Goal: Task Accomplishment & Management: Use online tool/utility

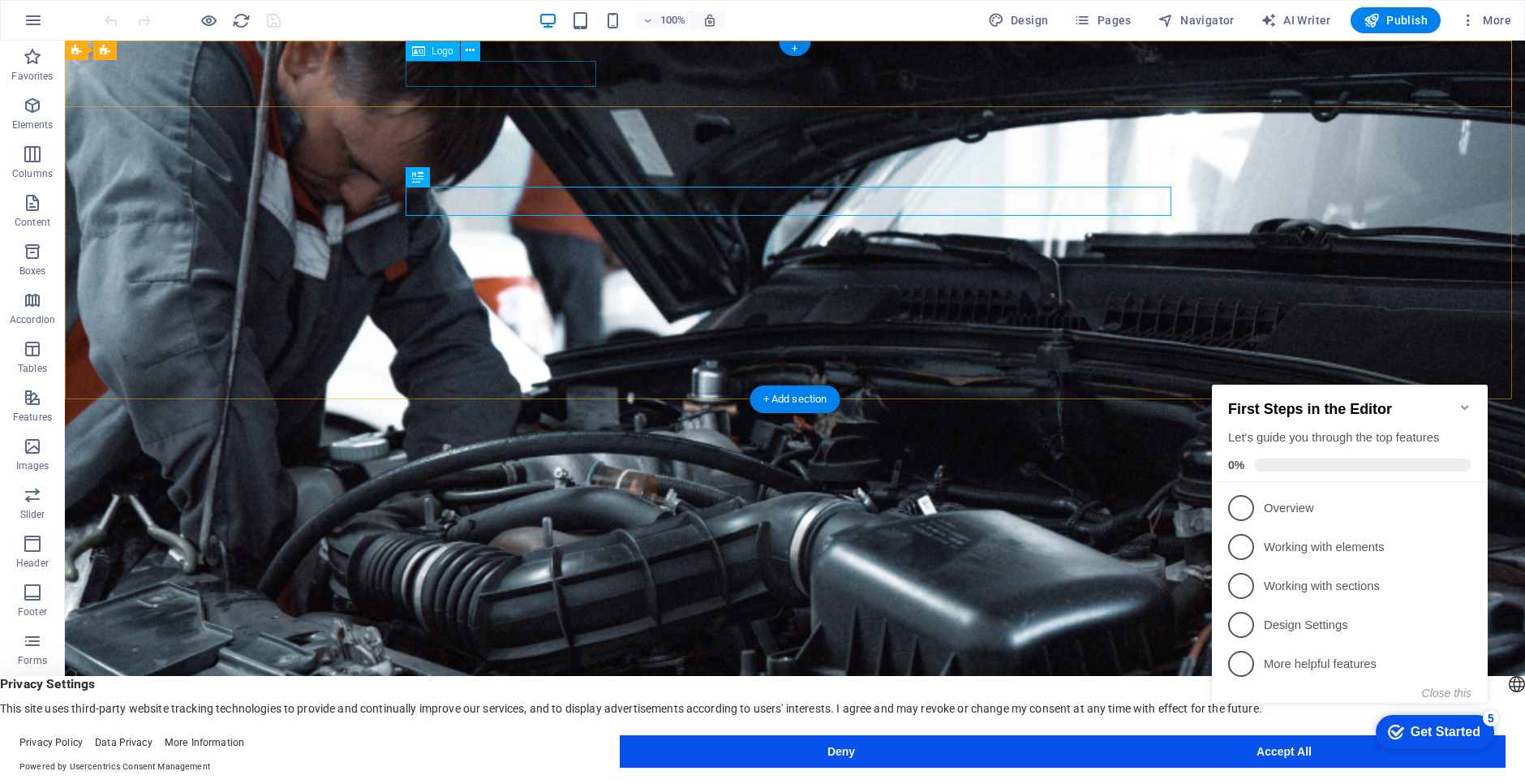
click at [533, 682] on div "[DOMAIN_NAME]" at bounding box center [796, 694] width 766 height 26
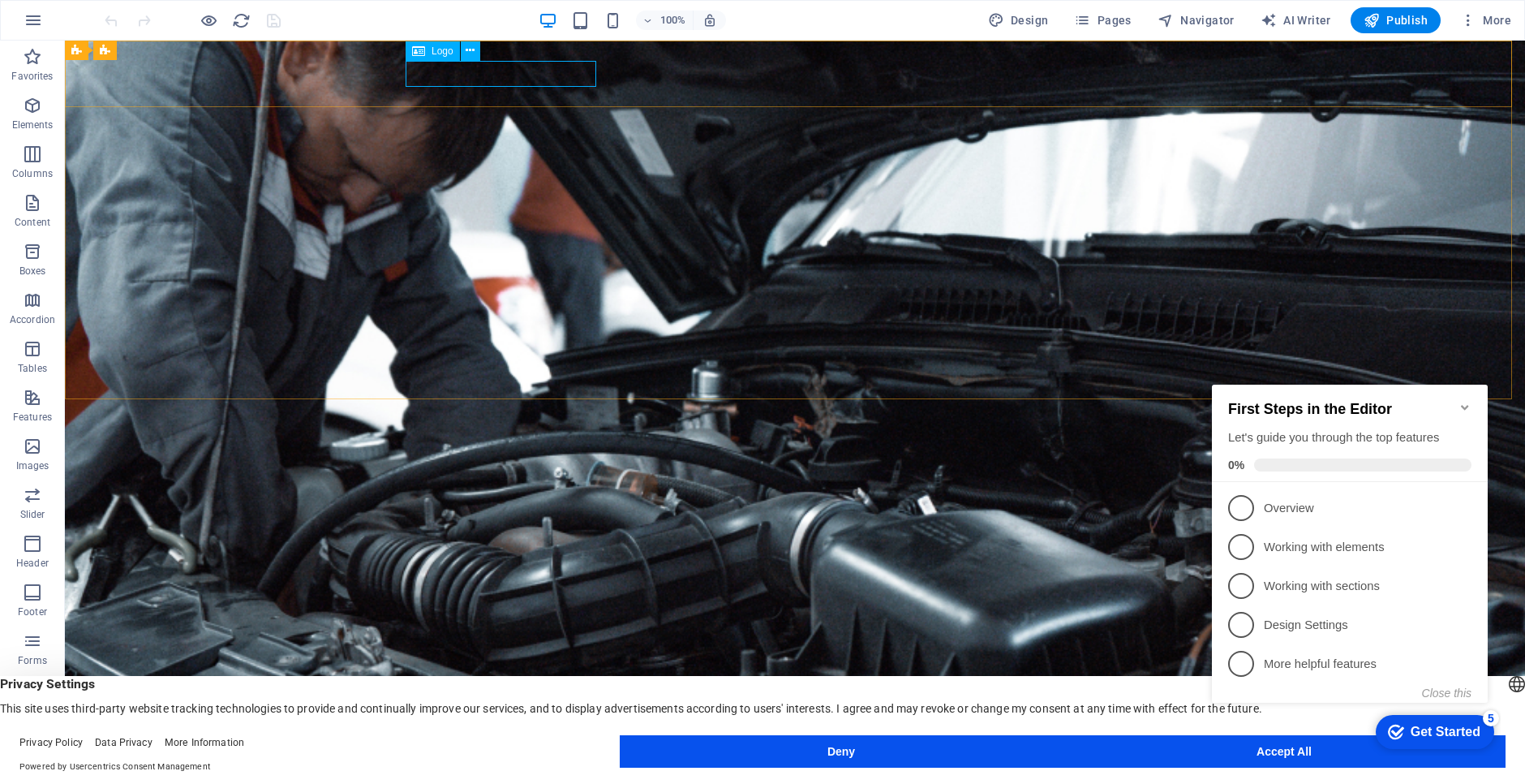
click at [437, 51] on span "Logo" at bounding box center [442, 51] width 22 height 10
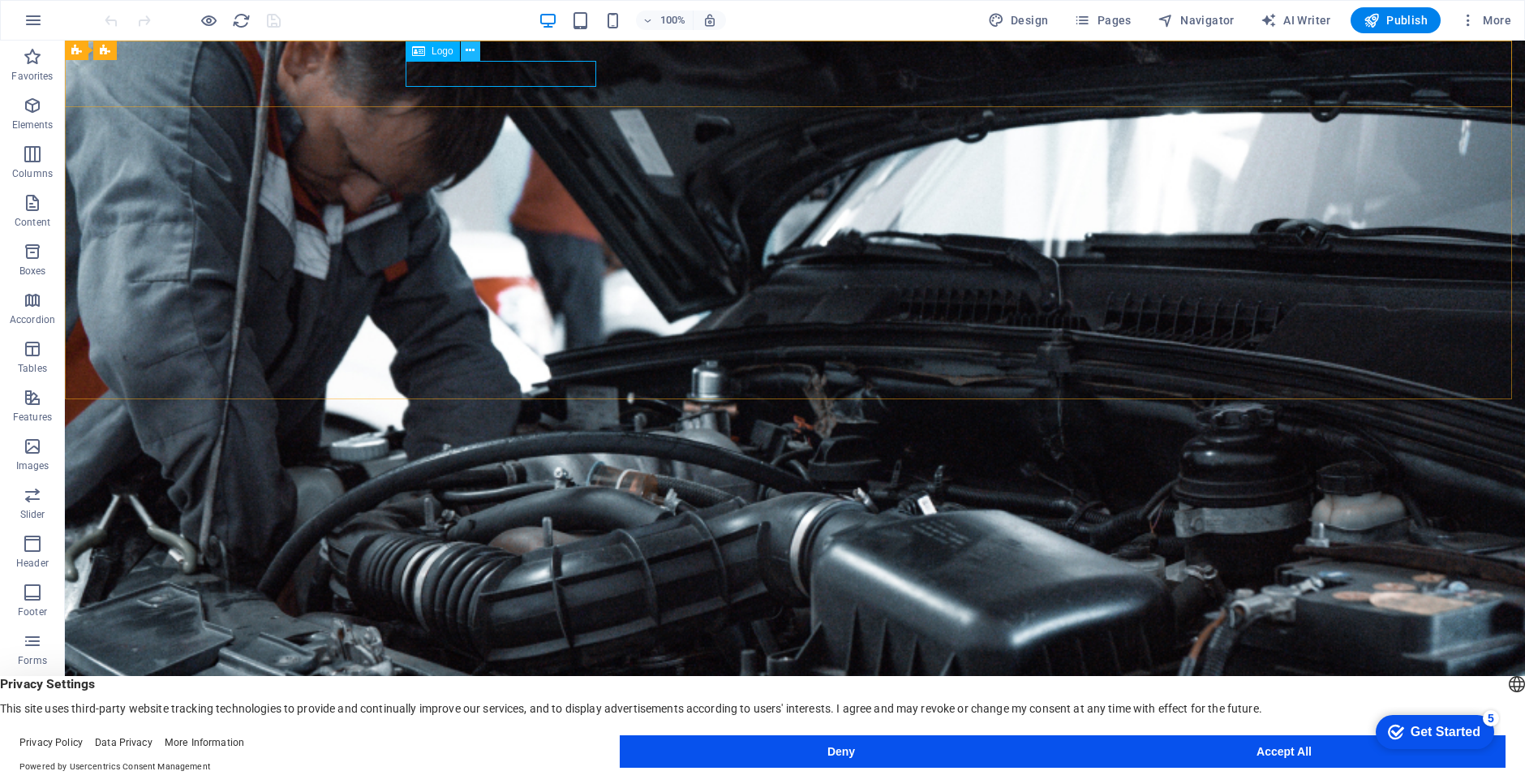
click at [474, 51] on icon at bounding box center [470, 51] width 9 height 17
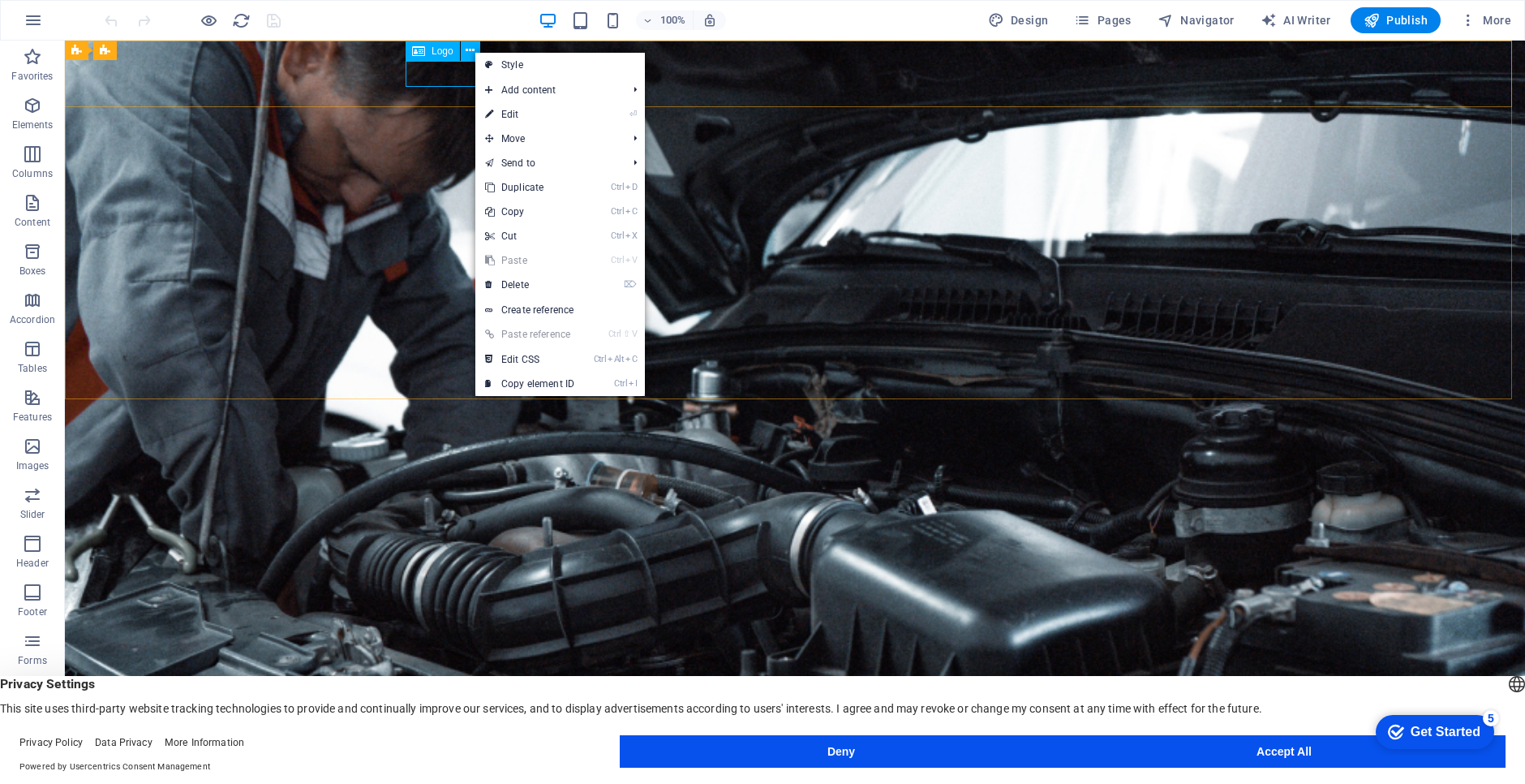
click at [427, 51] on div "Logo" at bounding box center [433, 51] width 55 height 19
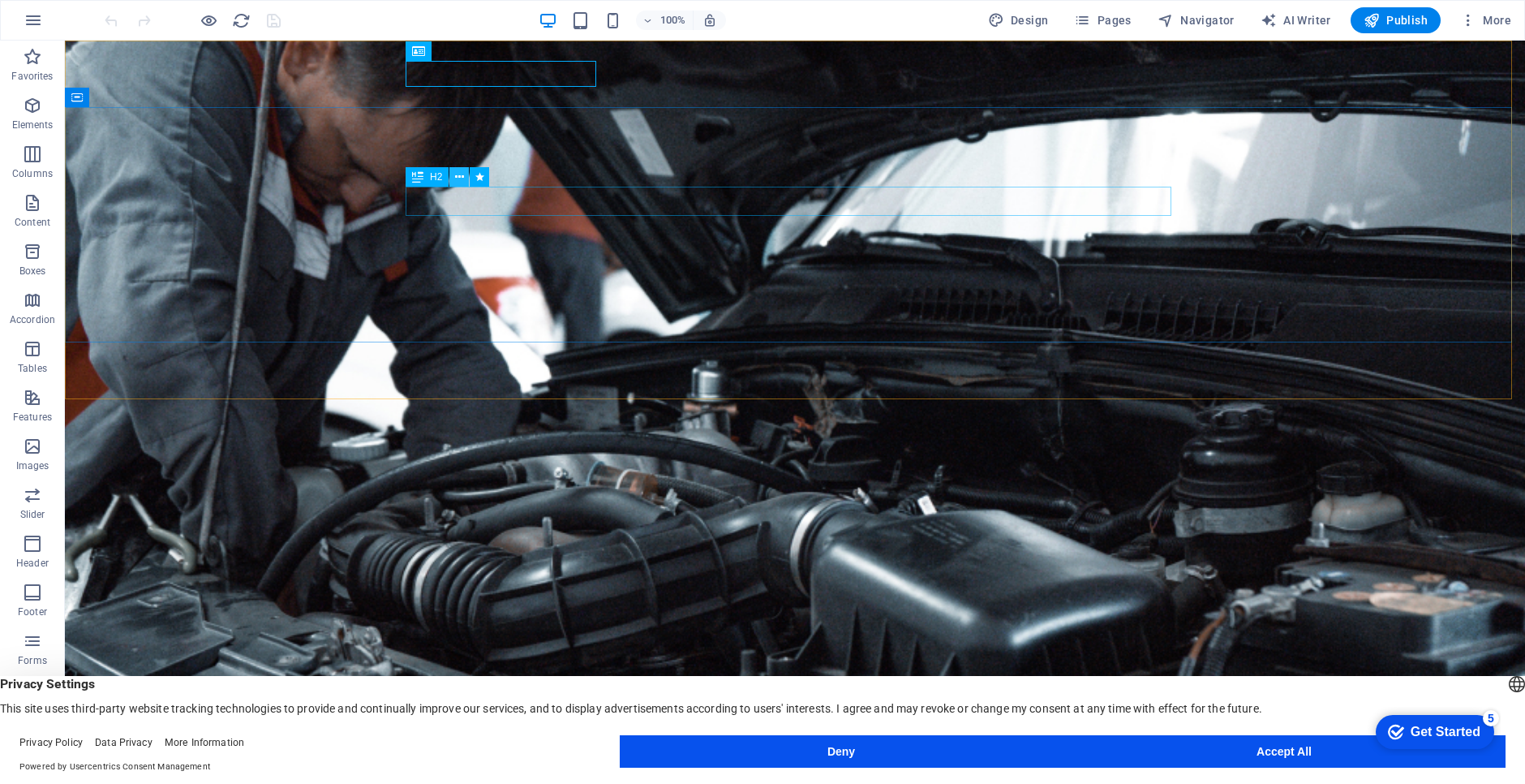
click at [458, 174] on icon at bounding box center [459, 177] width 9 height 17
click at [146, 97] on icon at bounding box center [148, 97] width 9 height 17
click at [434, 682] on div "[DOMAIN_NAME]" at bounding box center [796, 694] width 766 height 26
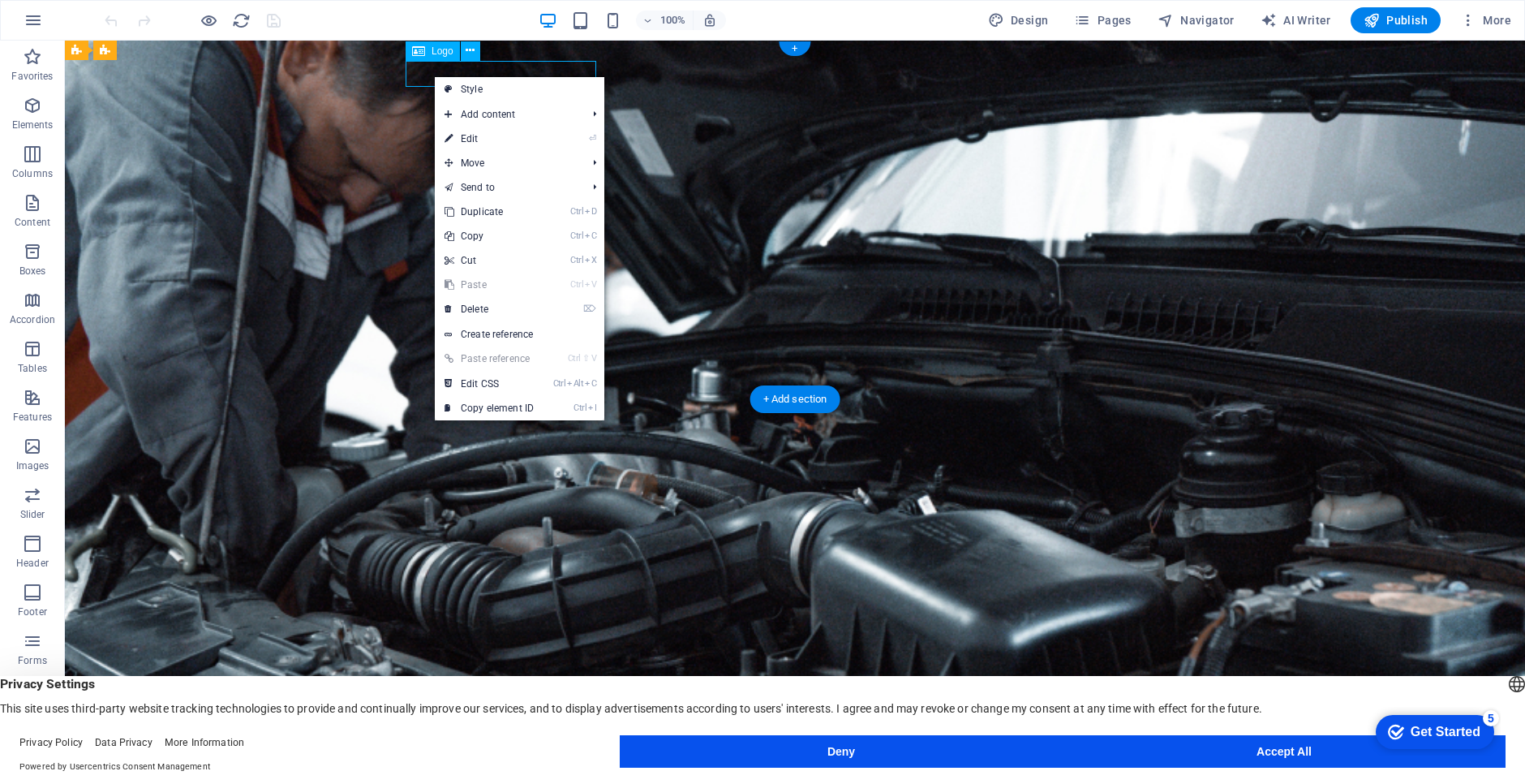
click at [440, 682] on div "[DOMAIN_NAME]" at bounding box center [796, 694] width 766 height 26
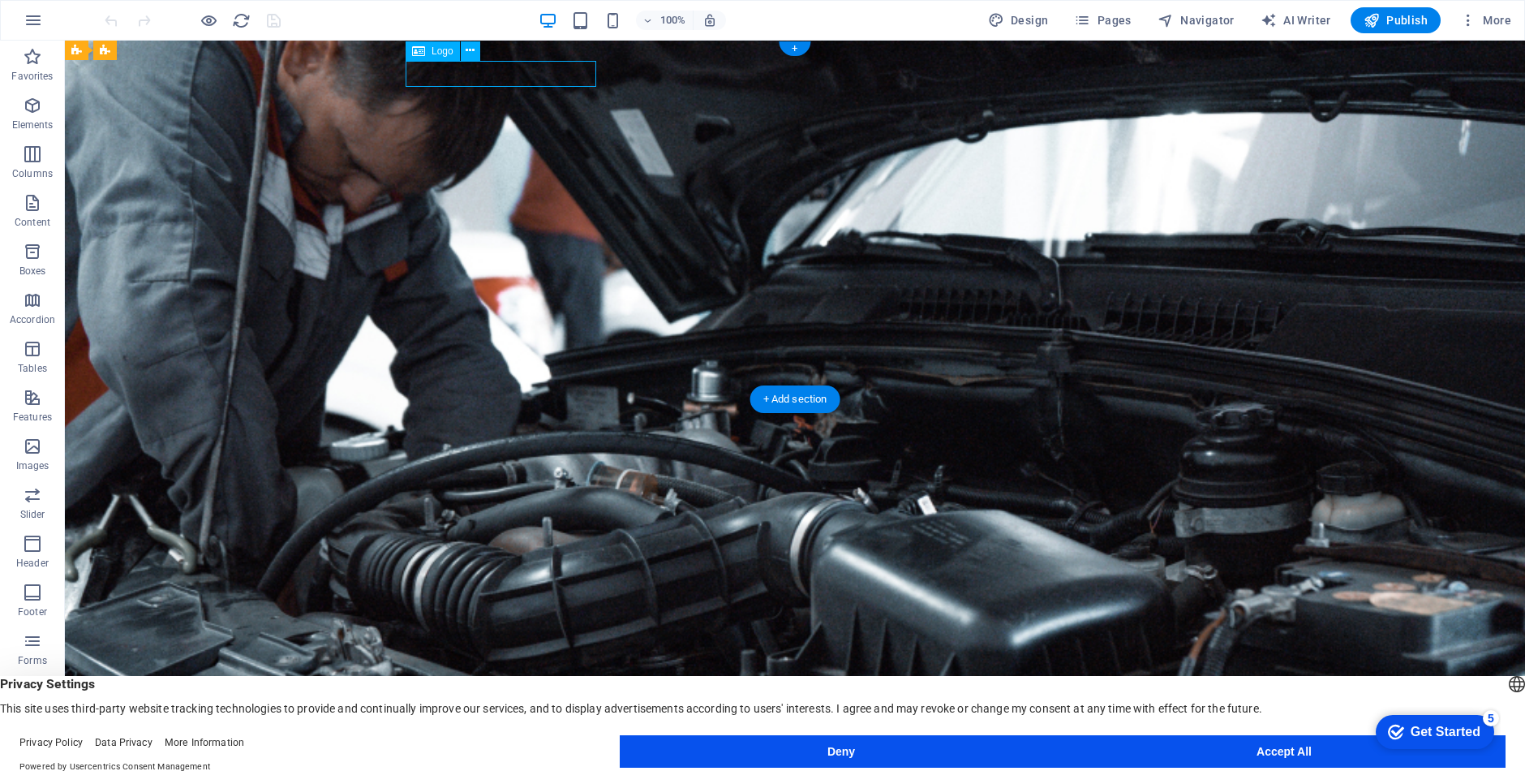
click at [440, 682] on div "[DOMAIN_NAME]" at bounding box center [796, 694] width 766 height 26
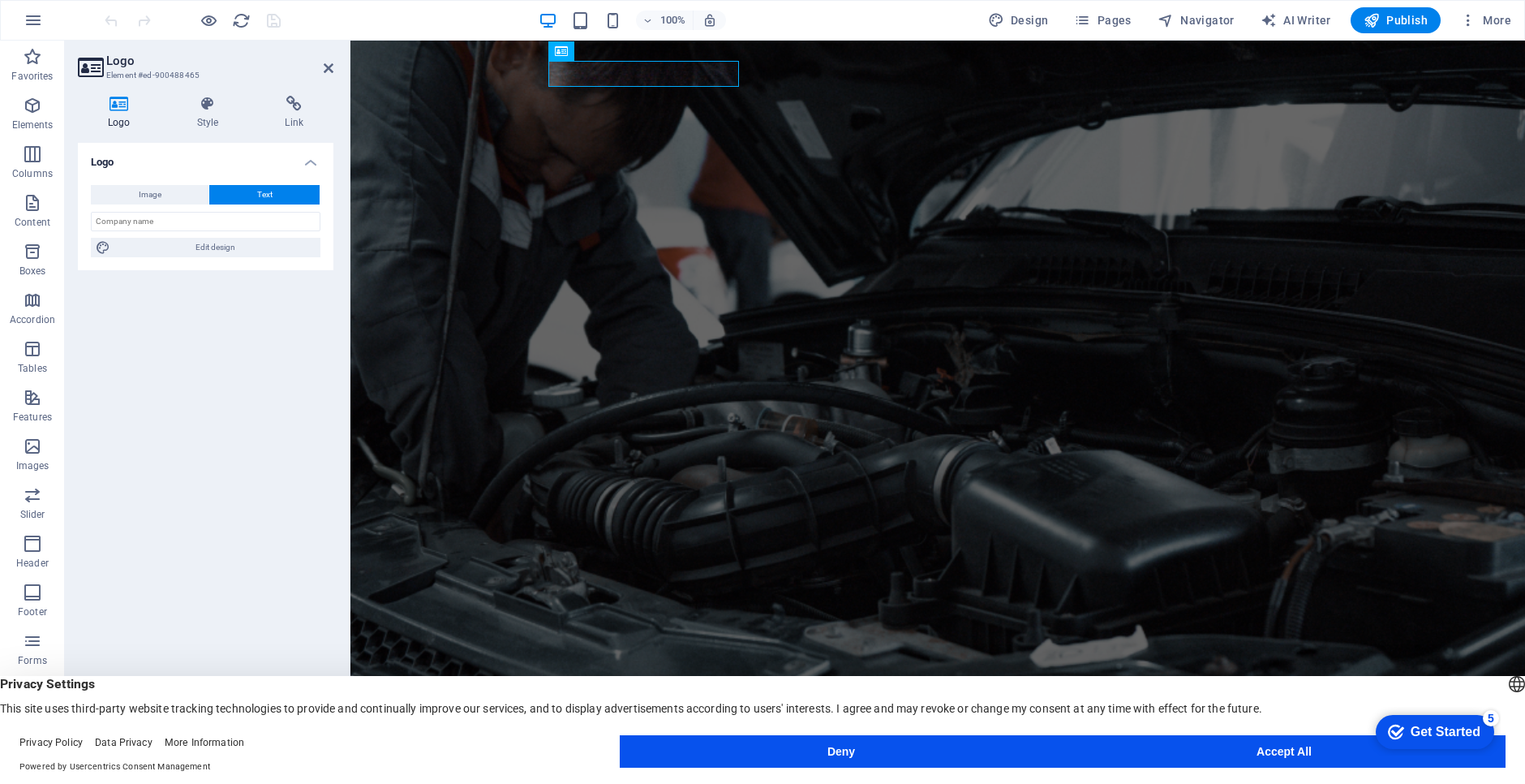
click at [117, 106] on icon at bounding box center [119, 103] width 82 height 16
click at [166, 193] on button "Image" at bounding box center [149, 194] width 118 height 19
select select "DISABLED_OPTION_VALUE"
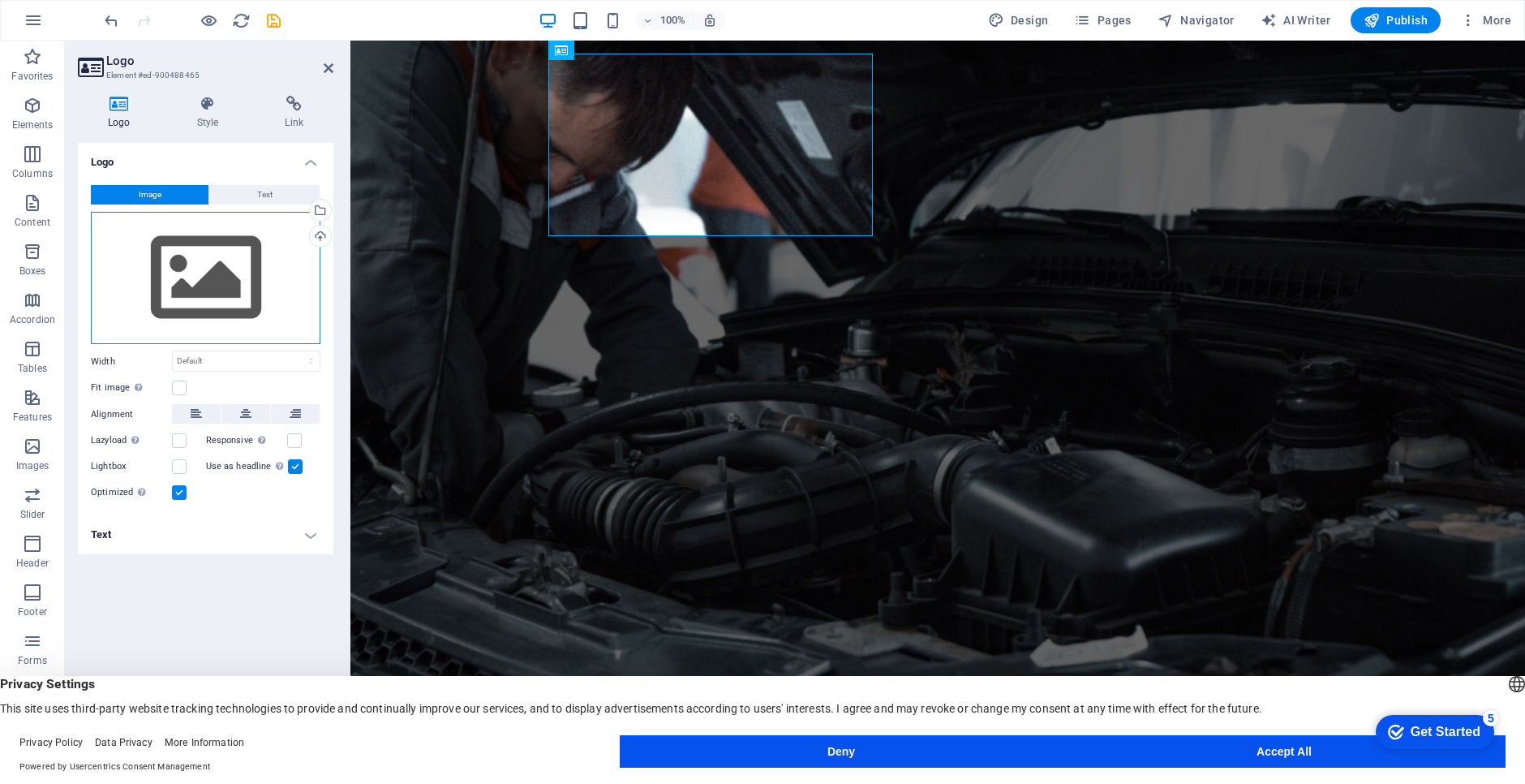
click at [209, 279] on div "Drag files here, click to choose files or select files from Files or our free s…" at bounding box center [206, 278] width 230 height 133
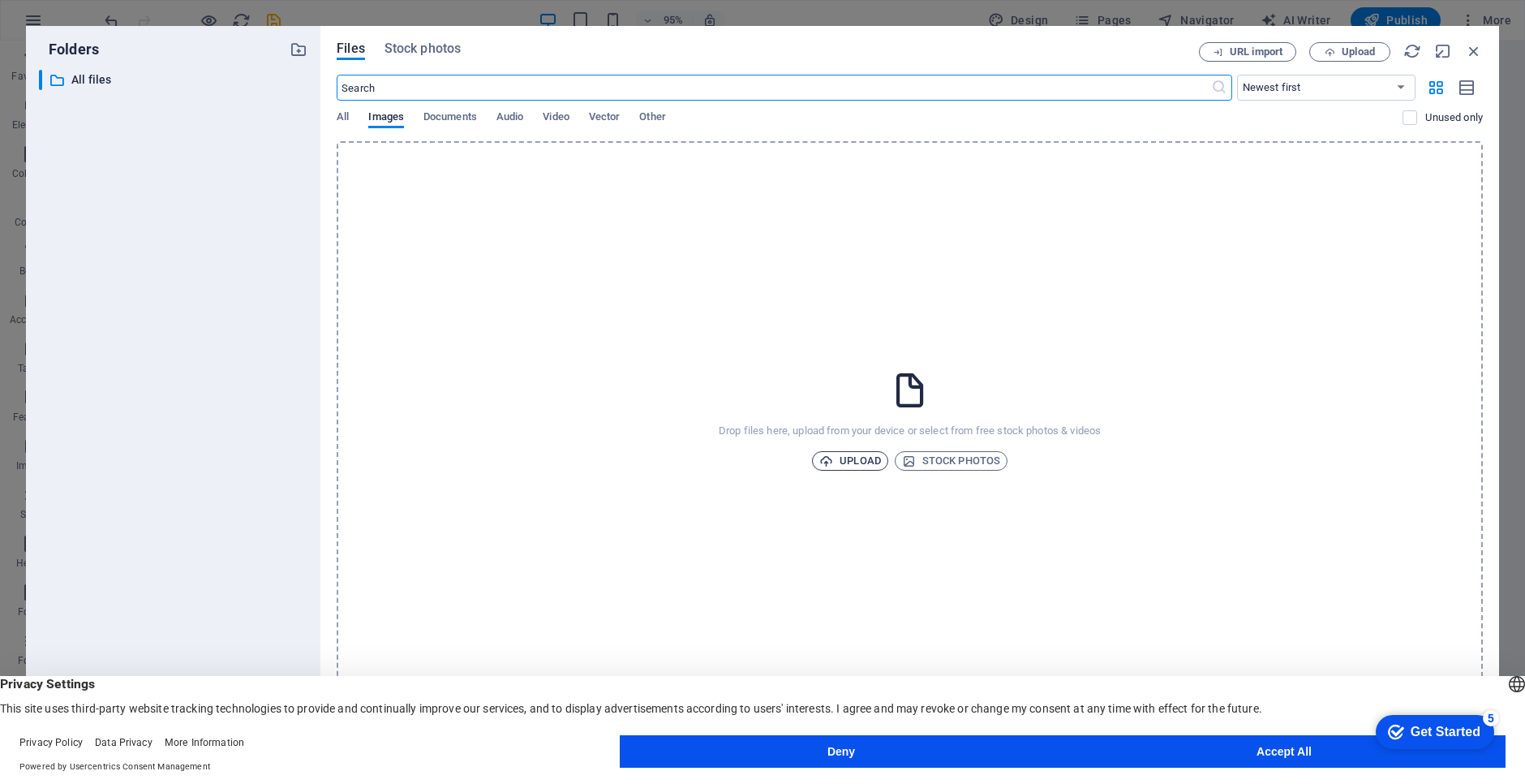
click at [866, 460] on span "Upload" at bounding box center [850, 460] width 61 height 19
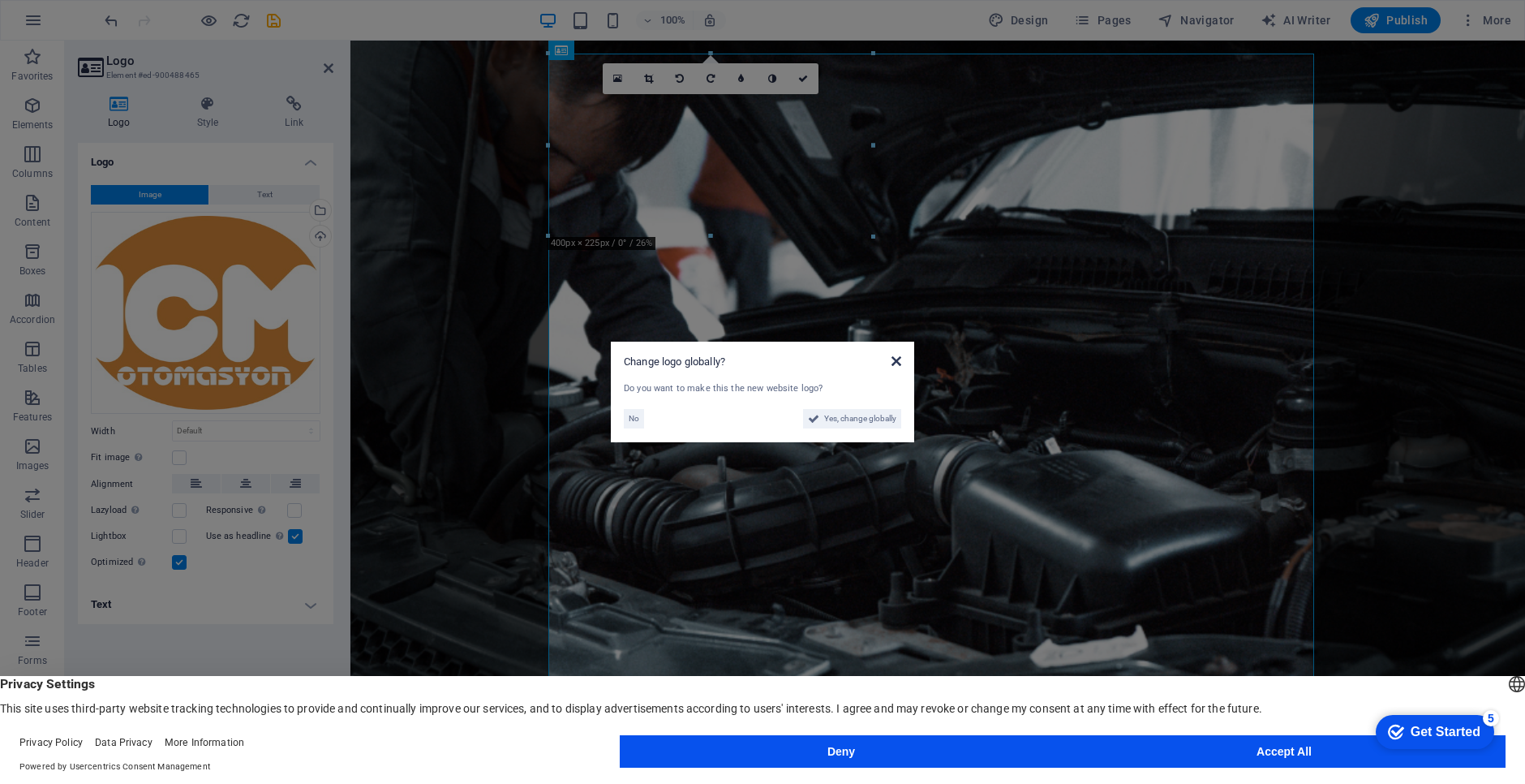
click at [898, 359] on icon at bounding box center [896, 361] width 10 height 13
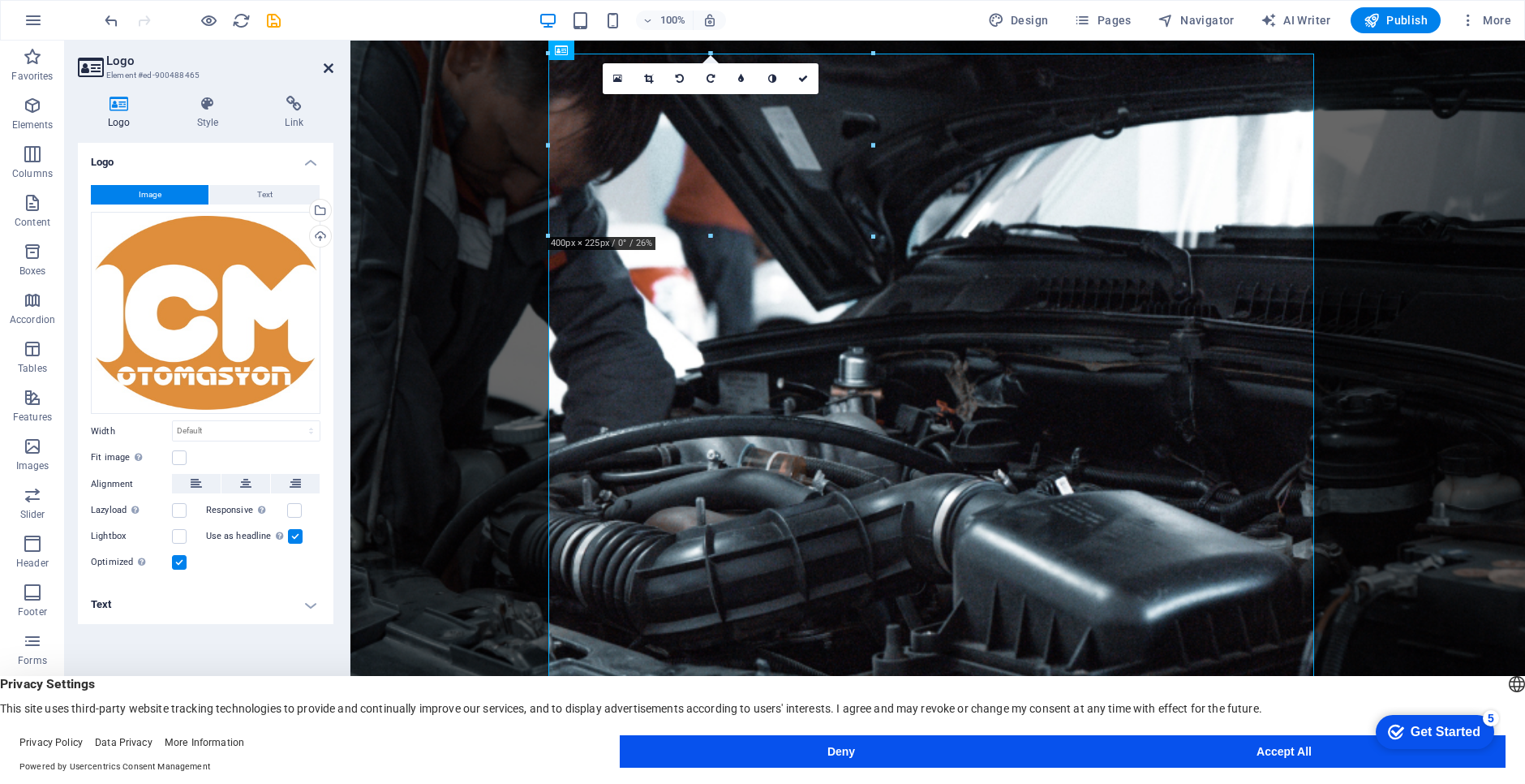
click at [327, 68] on icon at bounding box center [328, 68] width 10 height 13
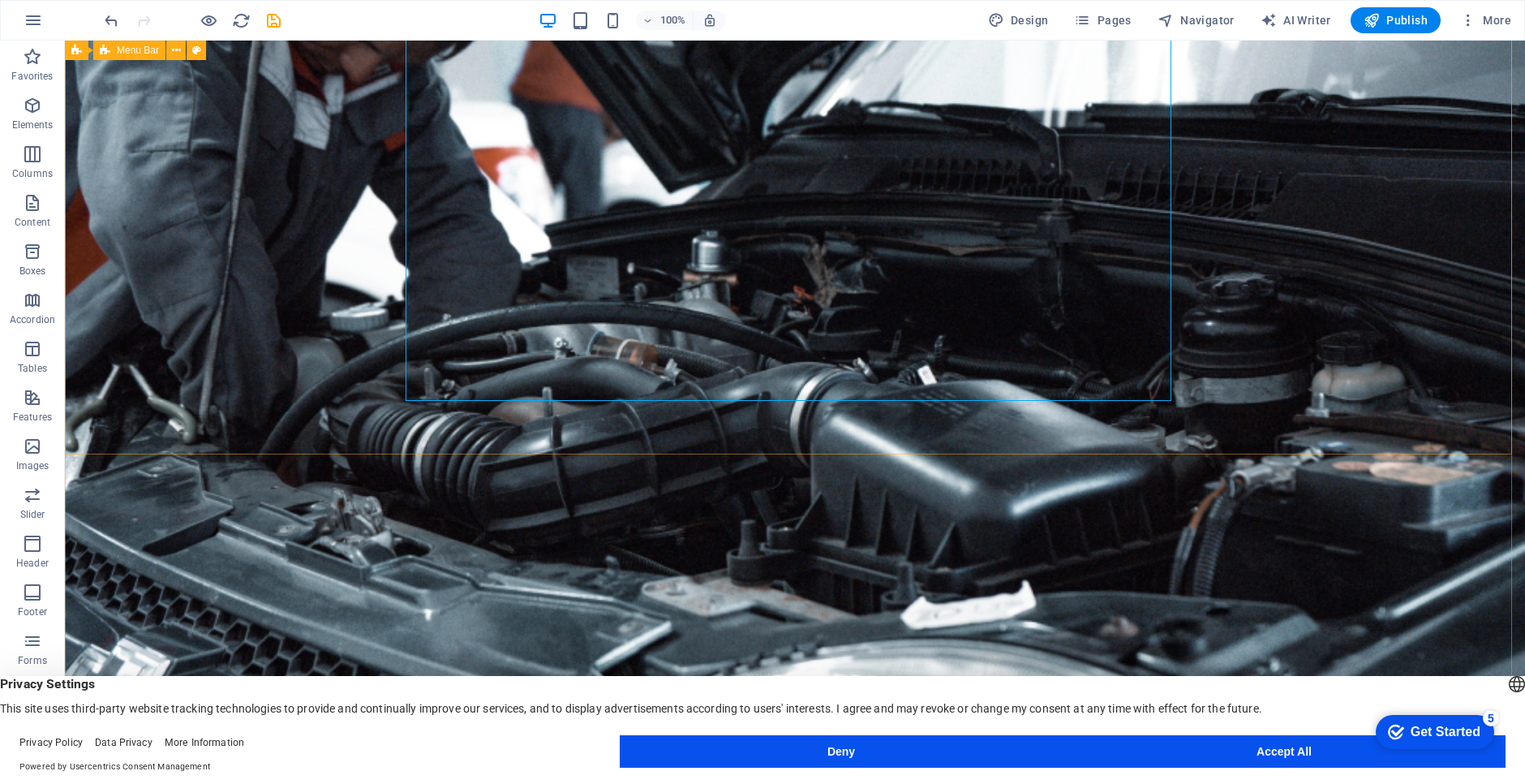
scroll to position [163, 0]
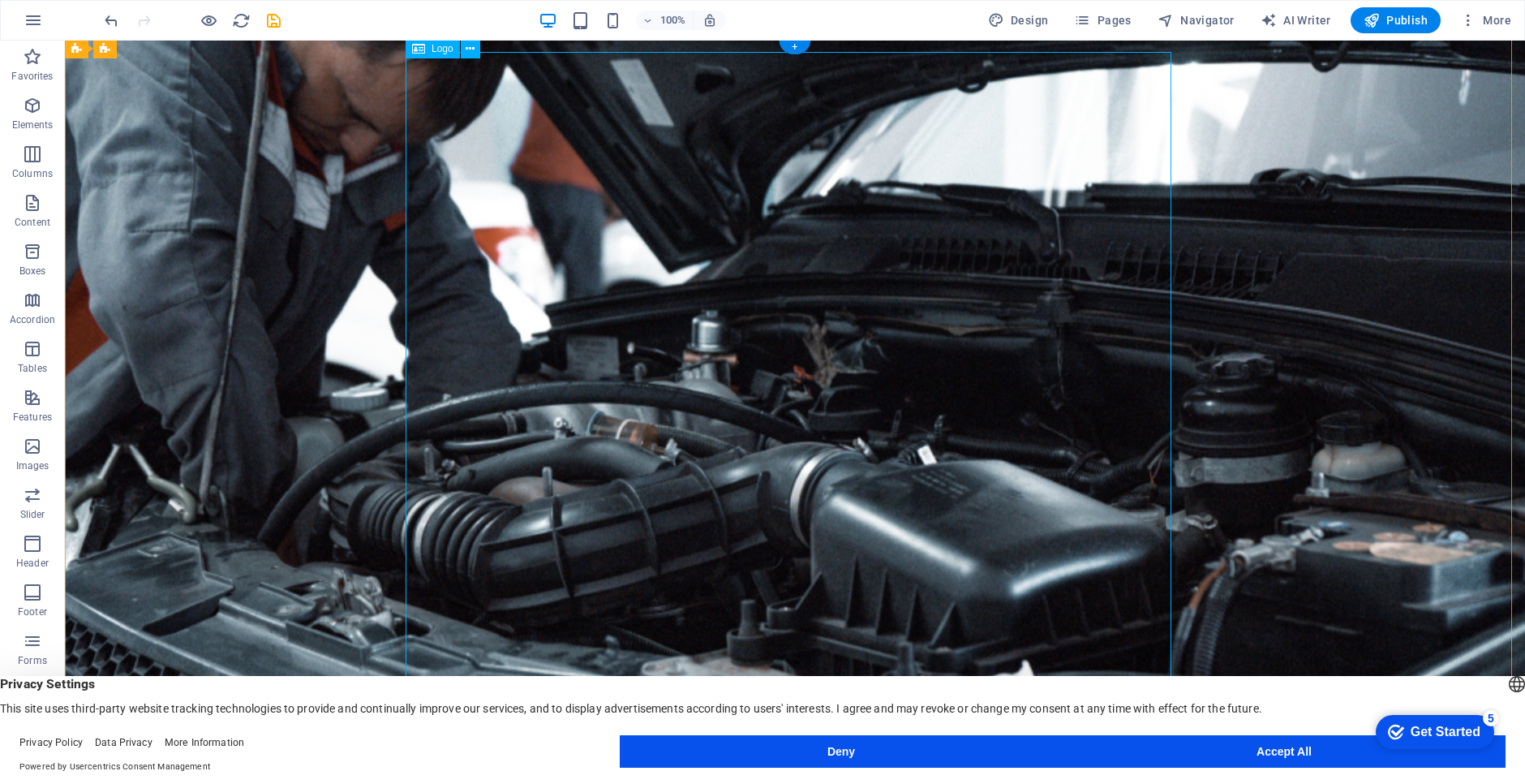
scroll to position [81, 0]
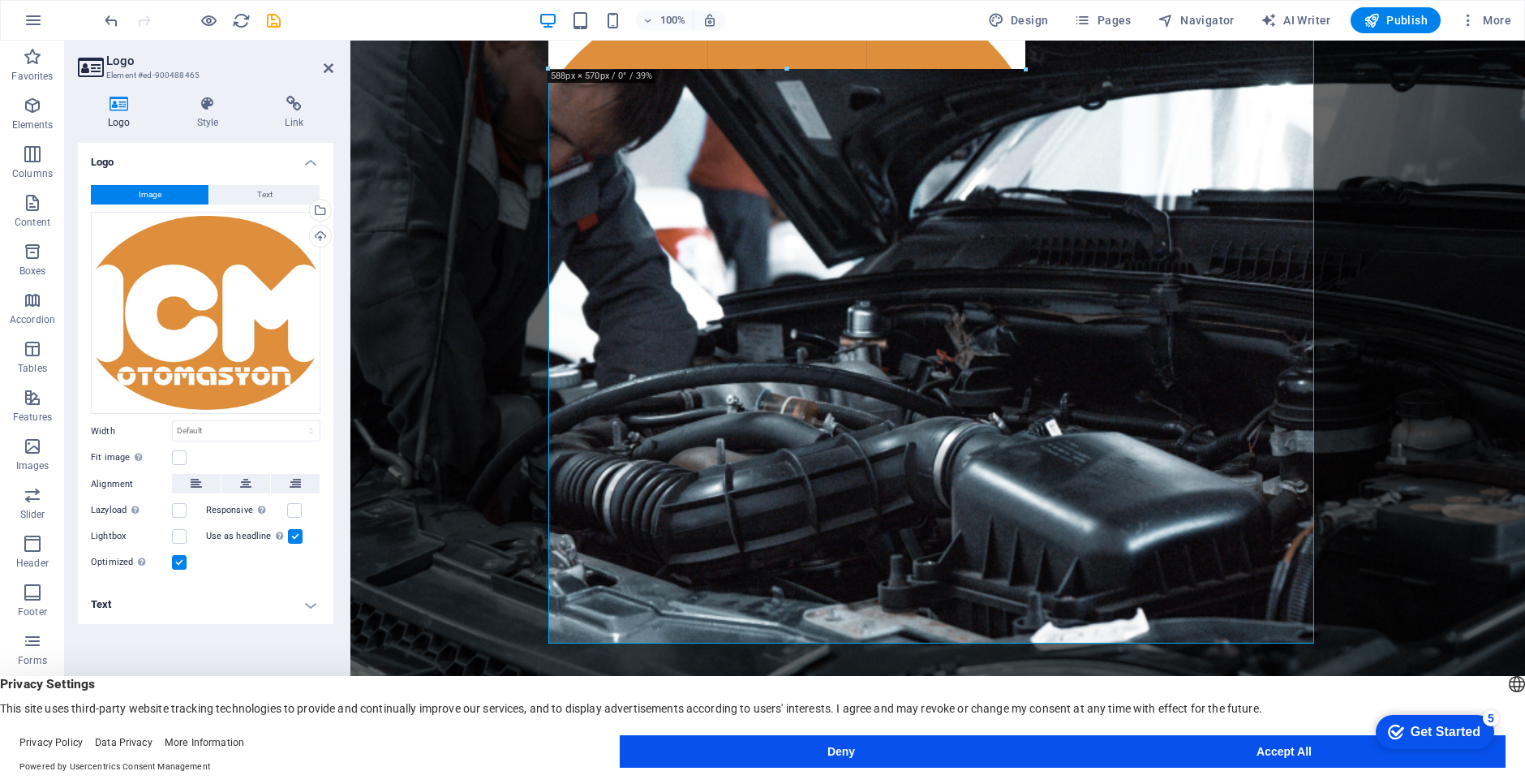
drag, startPoint x: 1317, startPoint y: 644, endPoint x: 654, endPoint y: 40, distance: 896.9
type input "209"
select select "px"
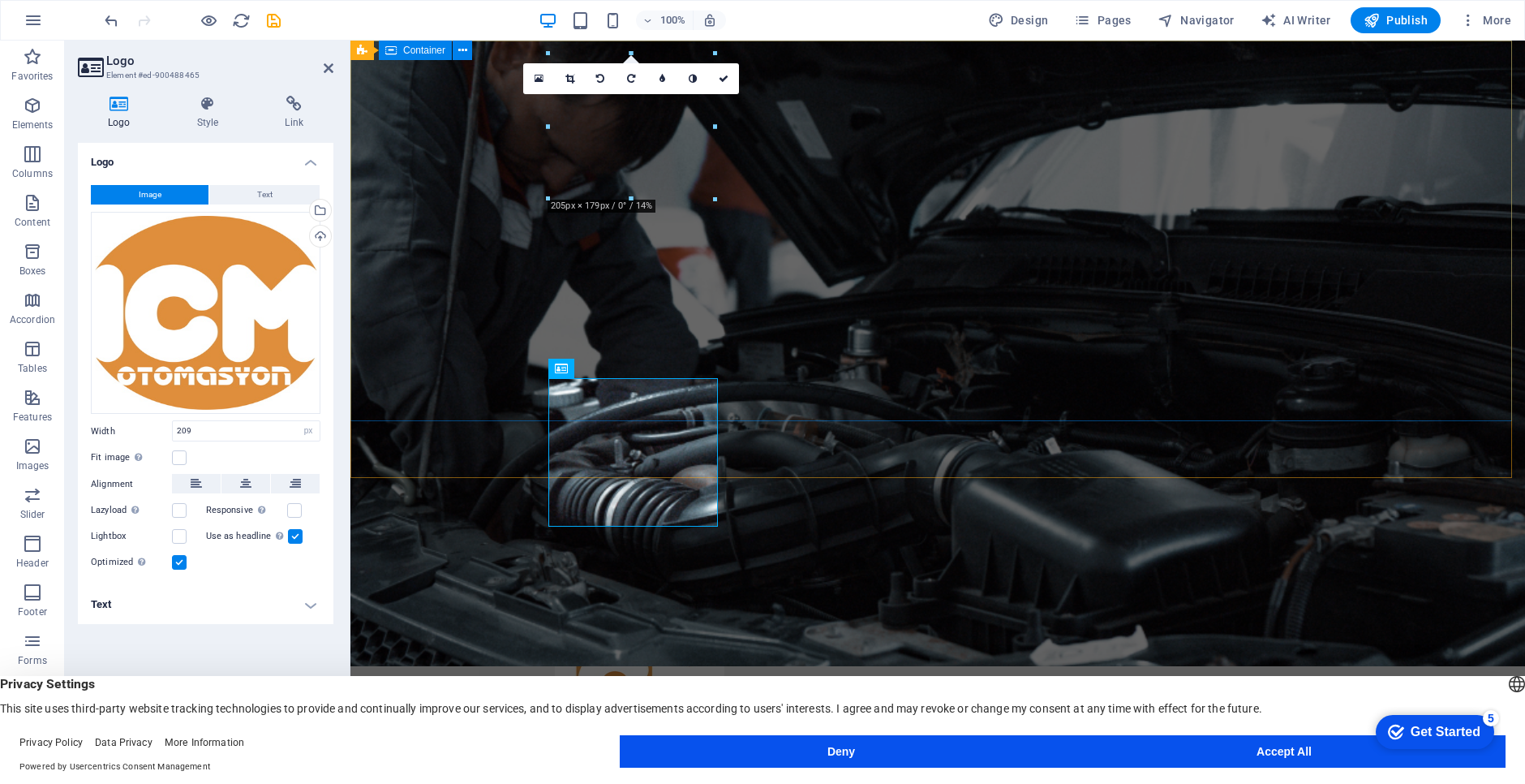
scroll to position [0, 0]
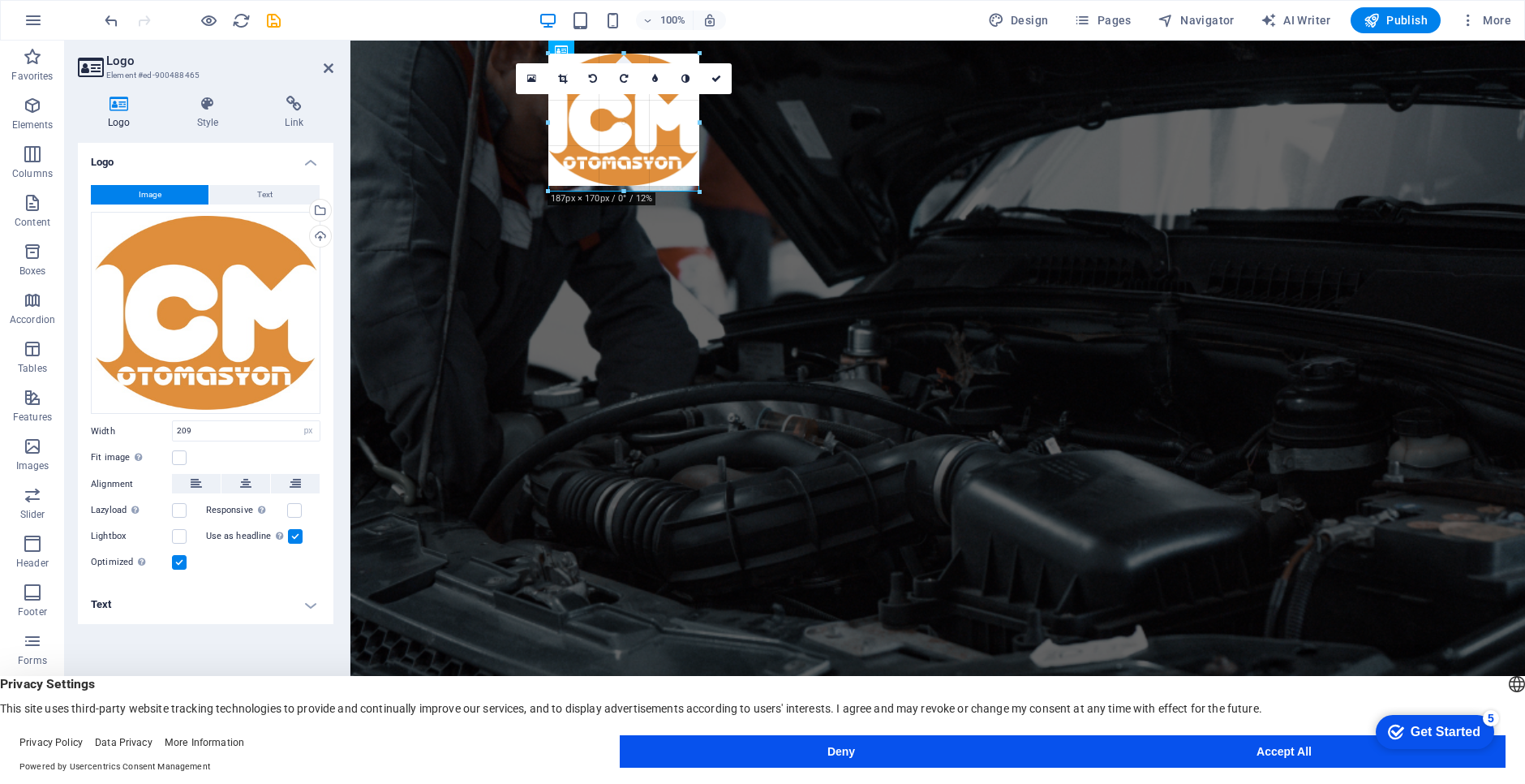
drag, startPoint x: 714, startPoint y: 199, endPoint x: 694, endPoint y: 119, distance: 82.5
type input "186"
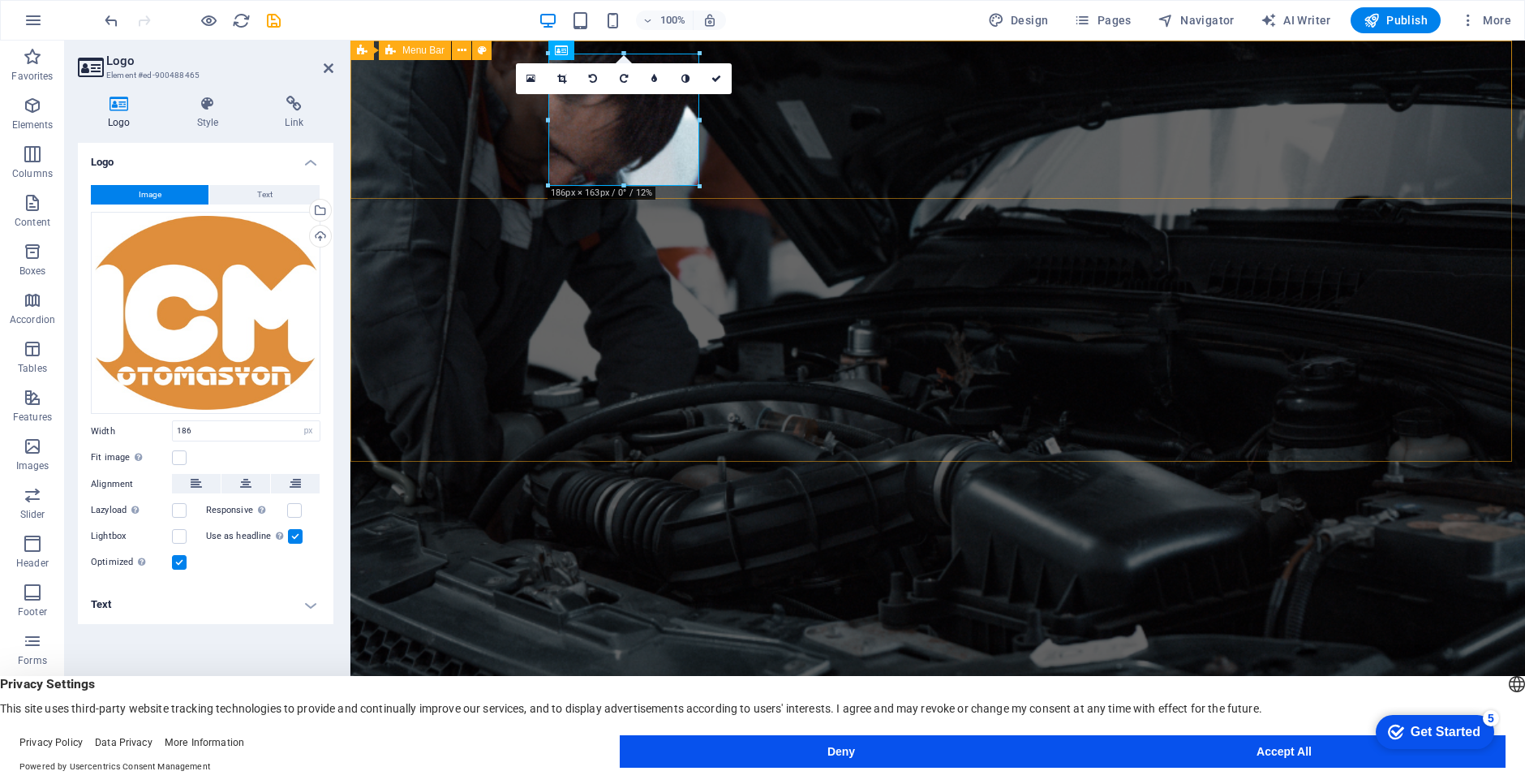
click at [749, 684] on div "Home About Us" at bounding box center [937, 784] width 1175 height 199
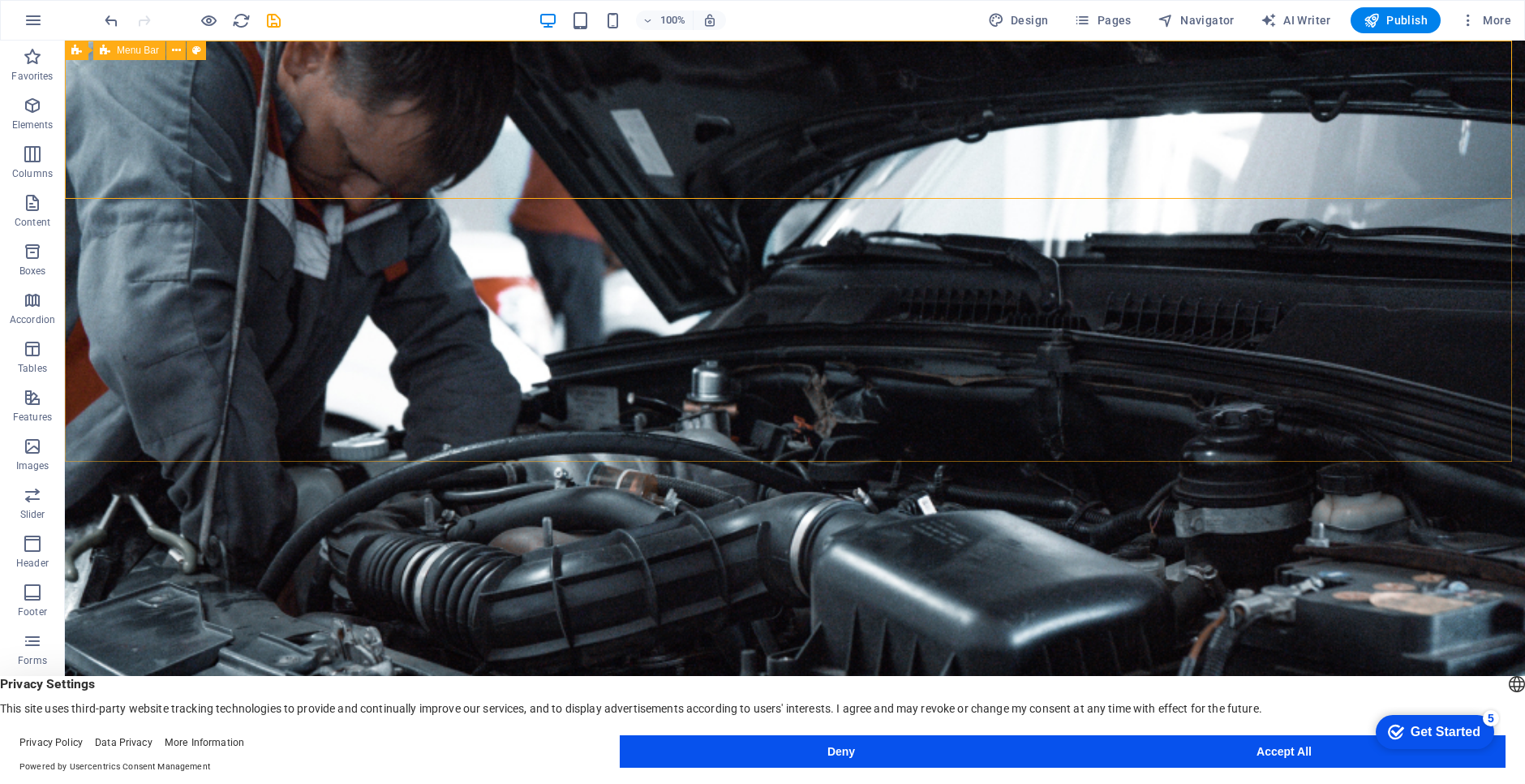
click at [151, 51] on span "Menu Bar" at bounding box center [138, 50] width 42 height 10
click at [175, 51] on icon at bounding box center [176, 51] width 9 height 17
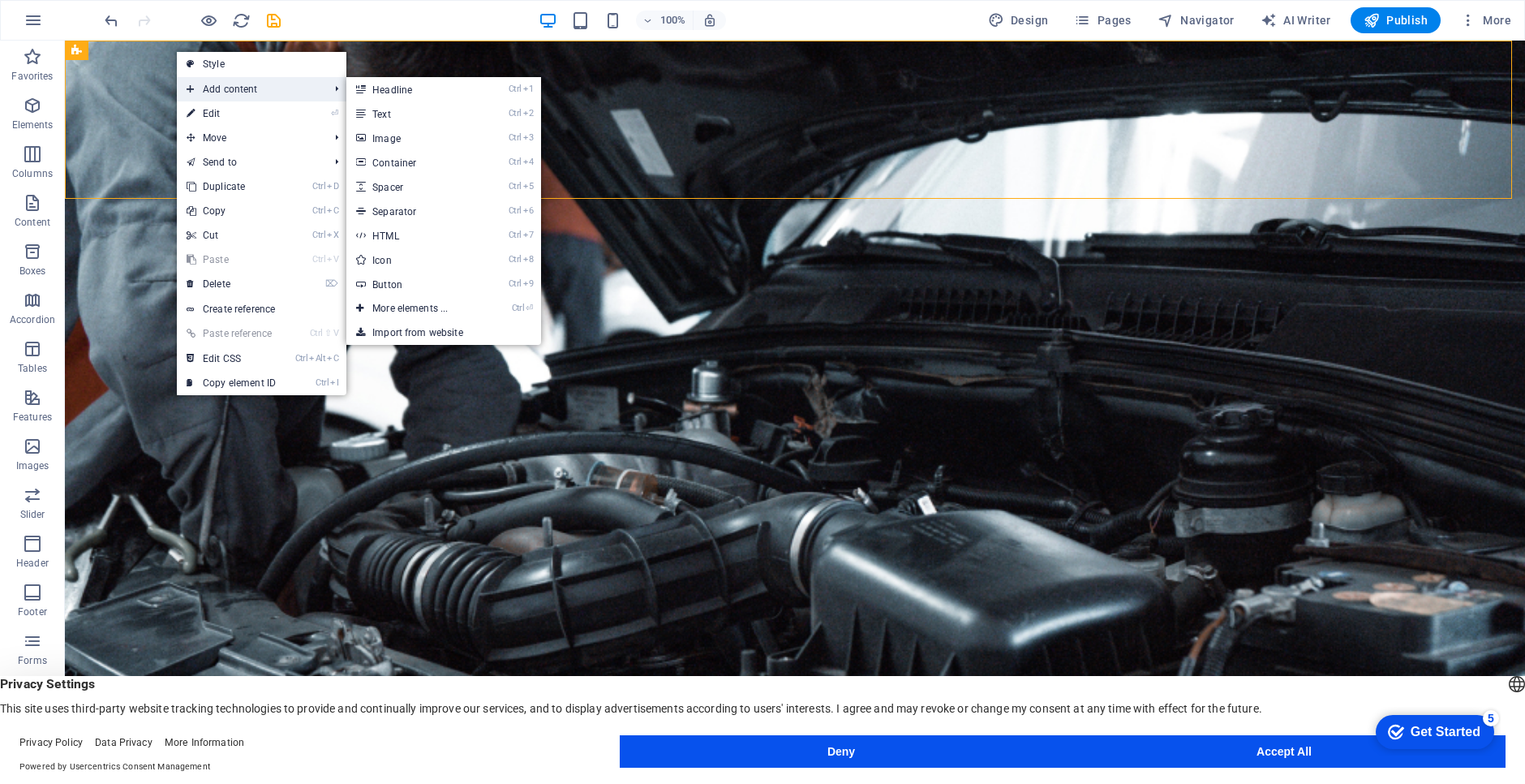
click at [218, 87] on span "Add content" at bounding box center [250, 89] width 146 height 24
click at [392, 114] on link "Ctrl 2 Text" at bounding box center [414, 113] width 134 height 24
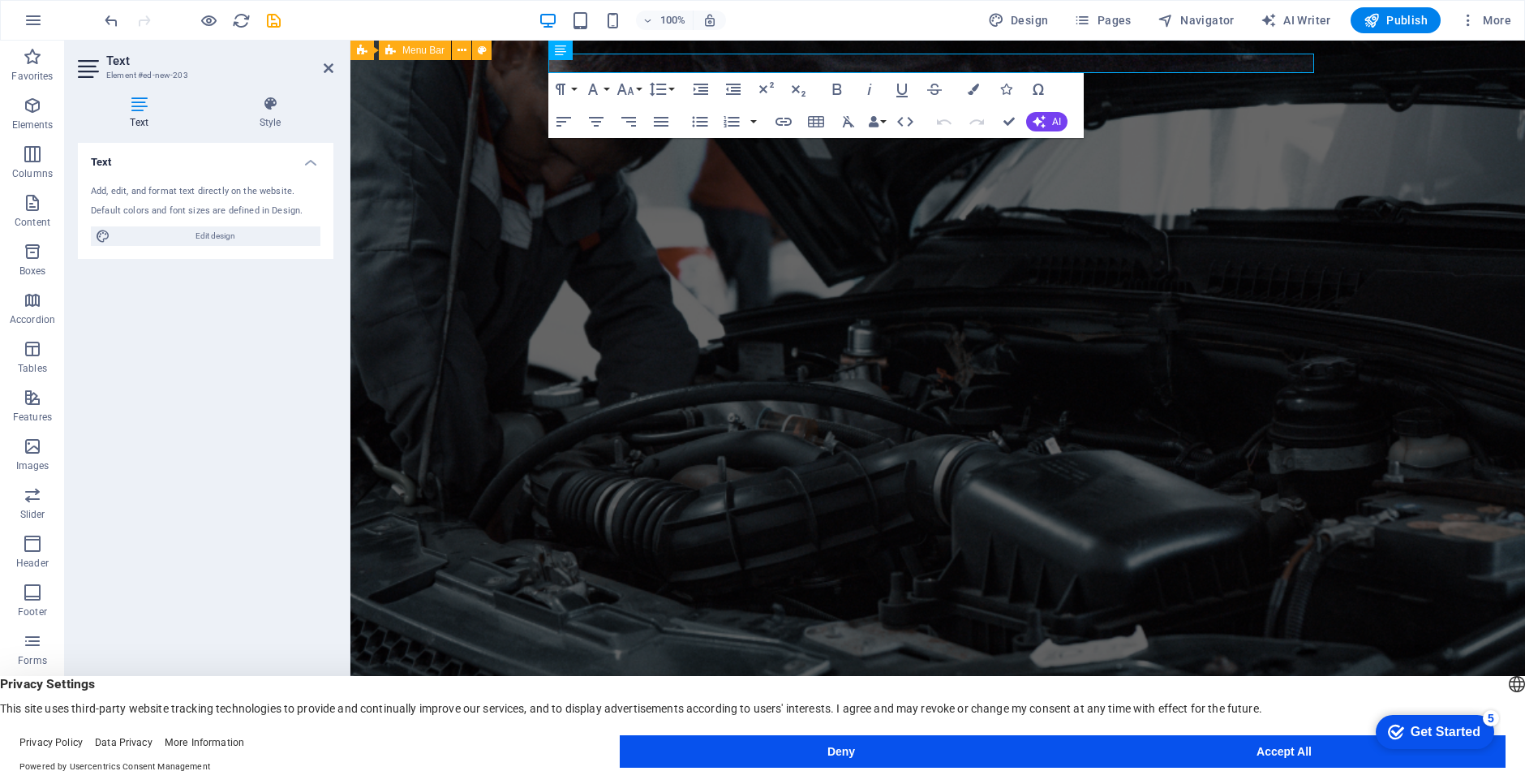
click at [400, 684] on div "New text element Home About Us" at bounding box center [937, 794] width 1175 height 218
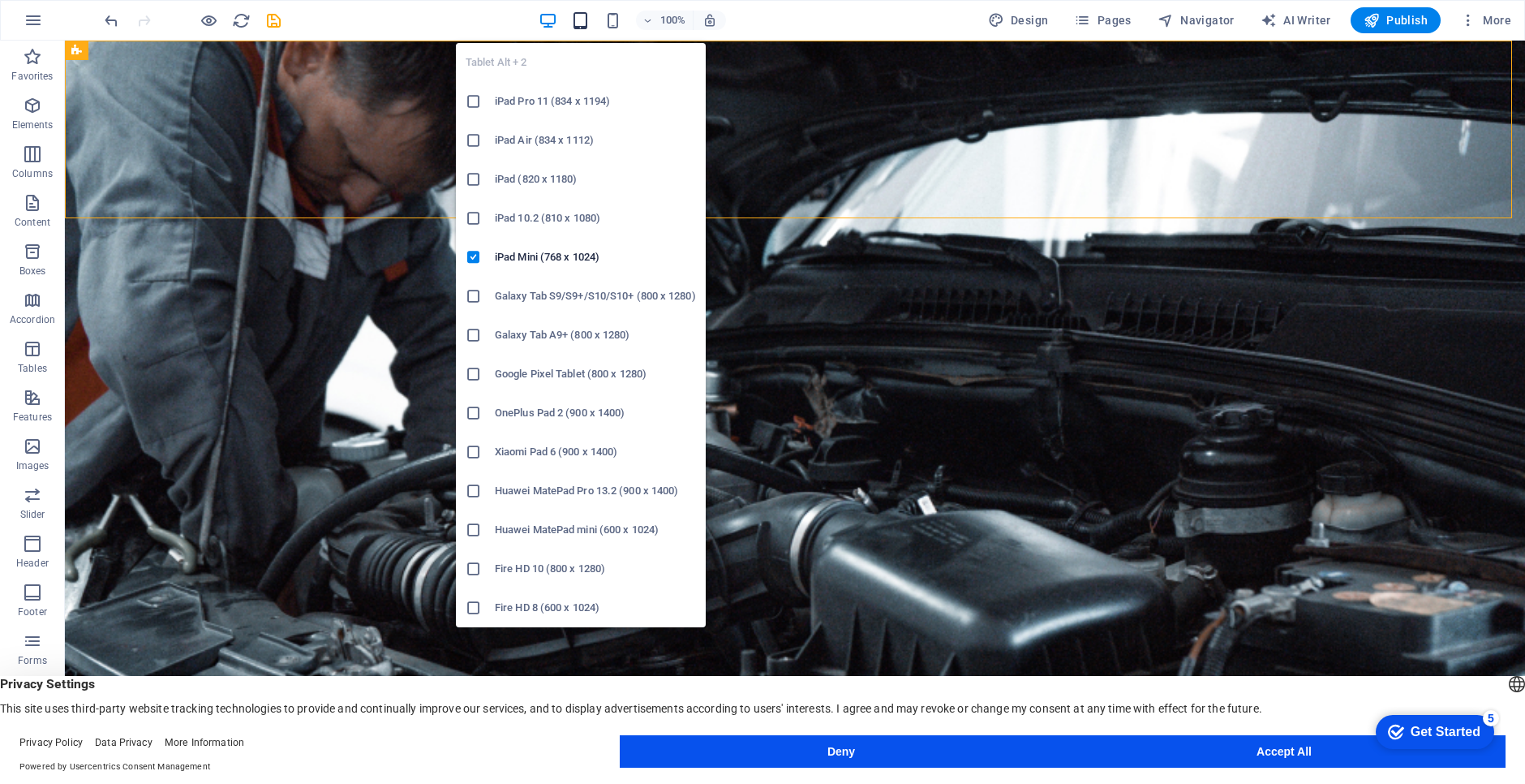
click at [581, 17] on icon "button" at bounding box center [580, 20] width 18 height 18
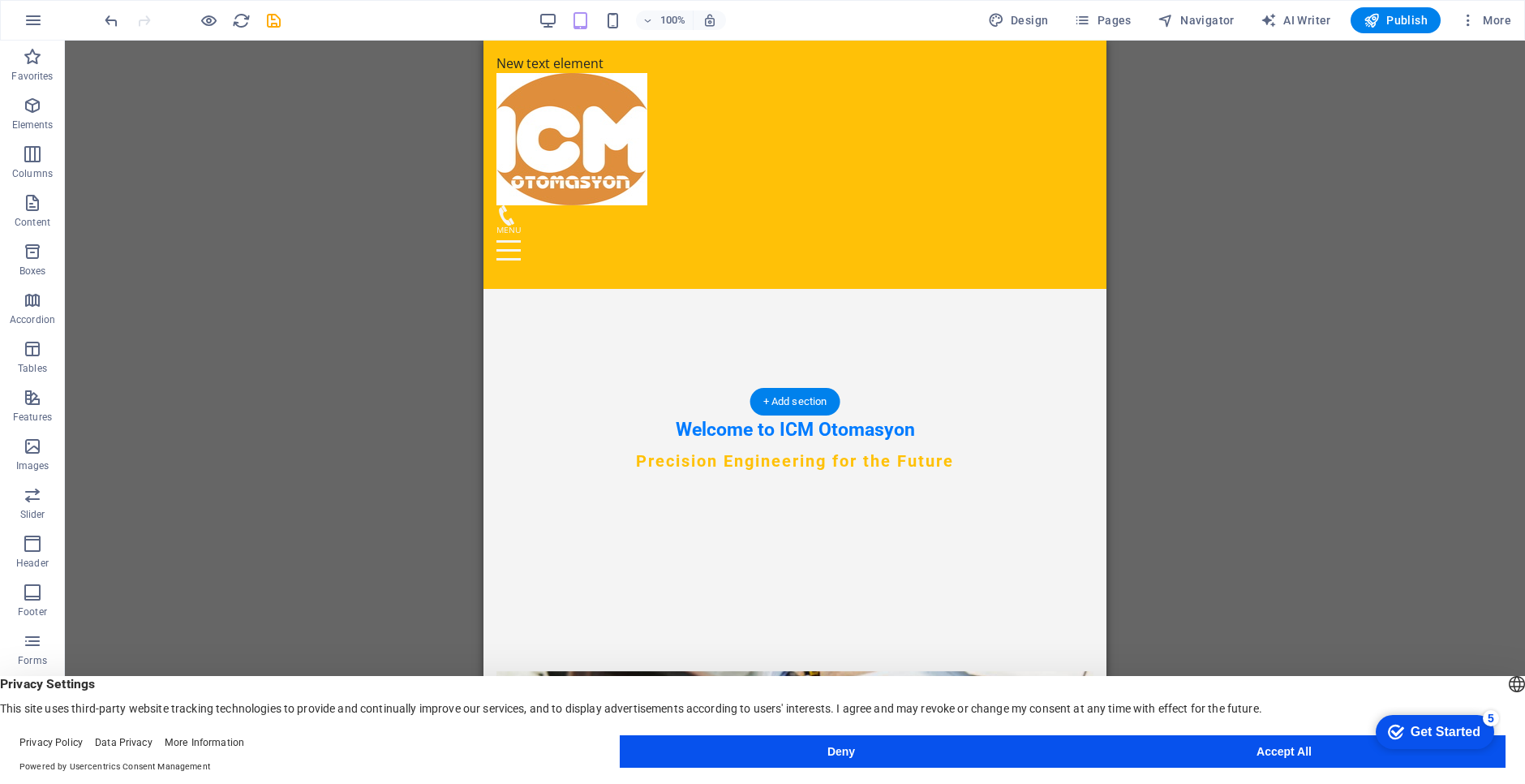
scroll to position [620, 0]
